Goal: Transaction & Acquisition: Download file/media

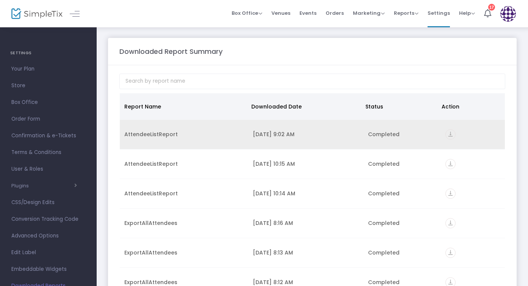
click at [151, 138] on div "AttendeeListReport" at bounding box center [183, 134] width 119 height 8
click at [386, 130] on div "Completed" at bounding box center [402, 134] width 68 height 8
click at [195, 130] on div "AttendeeListReport" at bounding box center [183, 134] width 119 height 8
click at [156, 130] on div "AttendeeListReport" at bounding box center [183, 134] width 119 height 8
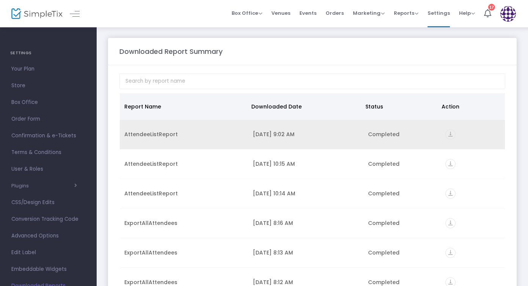
click at [446, 137] on icon "vertical_align_bottom" at bounding box center [451, 134] width 10 height 10
click at [446, 135] on icon "vertical_align_bottom" at bounding box center [451, 134] width 10 height 10
click at [446, 131] on icon "vertical_align_bottom" at bounding box center [451, 134] width 10 height 10
click at [447, 133] on icon "vertical_align_bottom" at bounding box center [451, 134] width 10 height 10
click at [448, 132] on icon "vertical_align_bottom" at bounding box center [451, 134] width 10 height 10
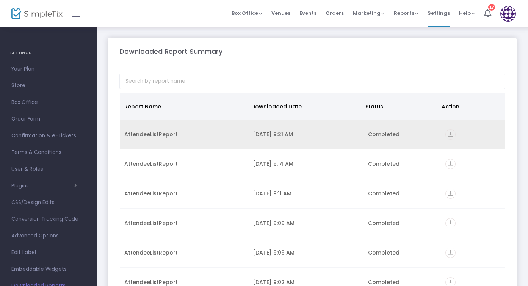
click at [446, 134] on icon "vertical_align_bottom" at bounding box center [451, 134] width 10 height 10
